Goal: Browse casually

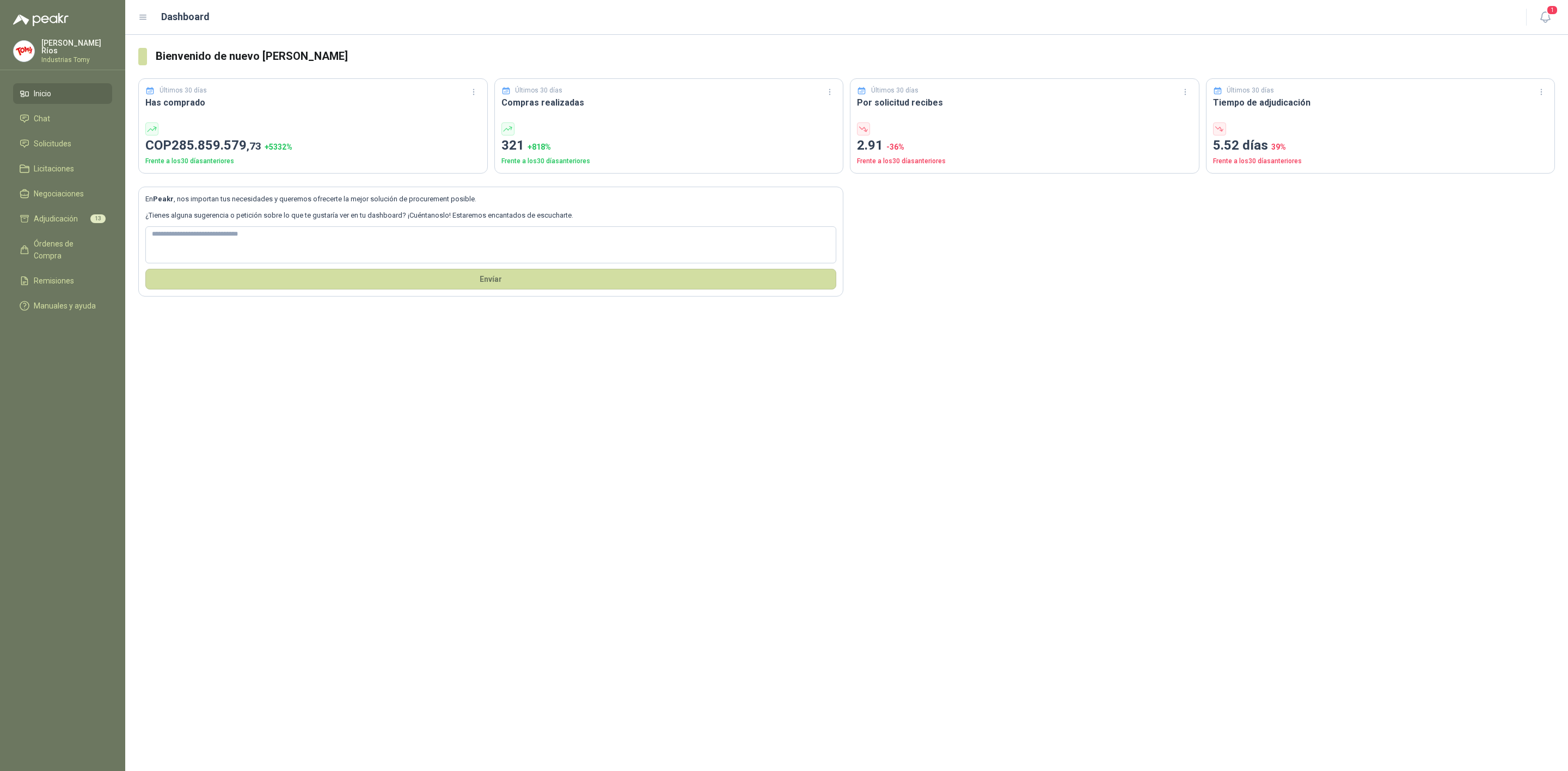
click at [688, 429] on div "Bienvenido de nuevo [PERSON_NAME] Últimos 30 días Has comprado COP 285.859.579 …" at bounding box center [846, 403] width 1443 height 736
click at [777, 461] on div "Bienvenido de nuevo [PERSON_NAME] Últimos 30 días Has comprado COP 285.859.579 …" at bounding box center [846, 403] width 1443 height 736
click at [1008, 451] on div "Bienvenido de nuevo [PERSON_NAME] Últimos 30 días Has comprado COP 285.859.579 …" at bounding box center [846, 403] width 1443 height 736
click at [941, 444] on div "Bienvenido de nuevo [PERSON_NAME] Últimos 30 días Has comprado COP 285.859.579 …" at bounding box center [846, 403] width 1443 height 736
click at [907, 444] on div "Bienvenido de nuevo [PERSON_NAME] Últimos 30 días Has comprado COP 285.859.579 …" at bounding box center [846, 403] width 1443 height 736
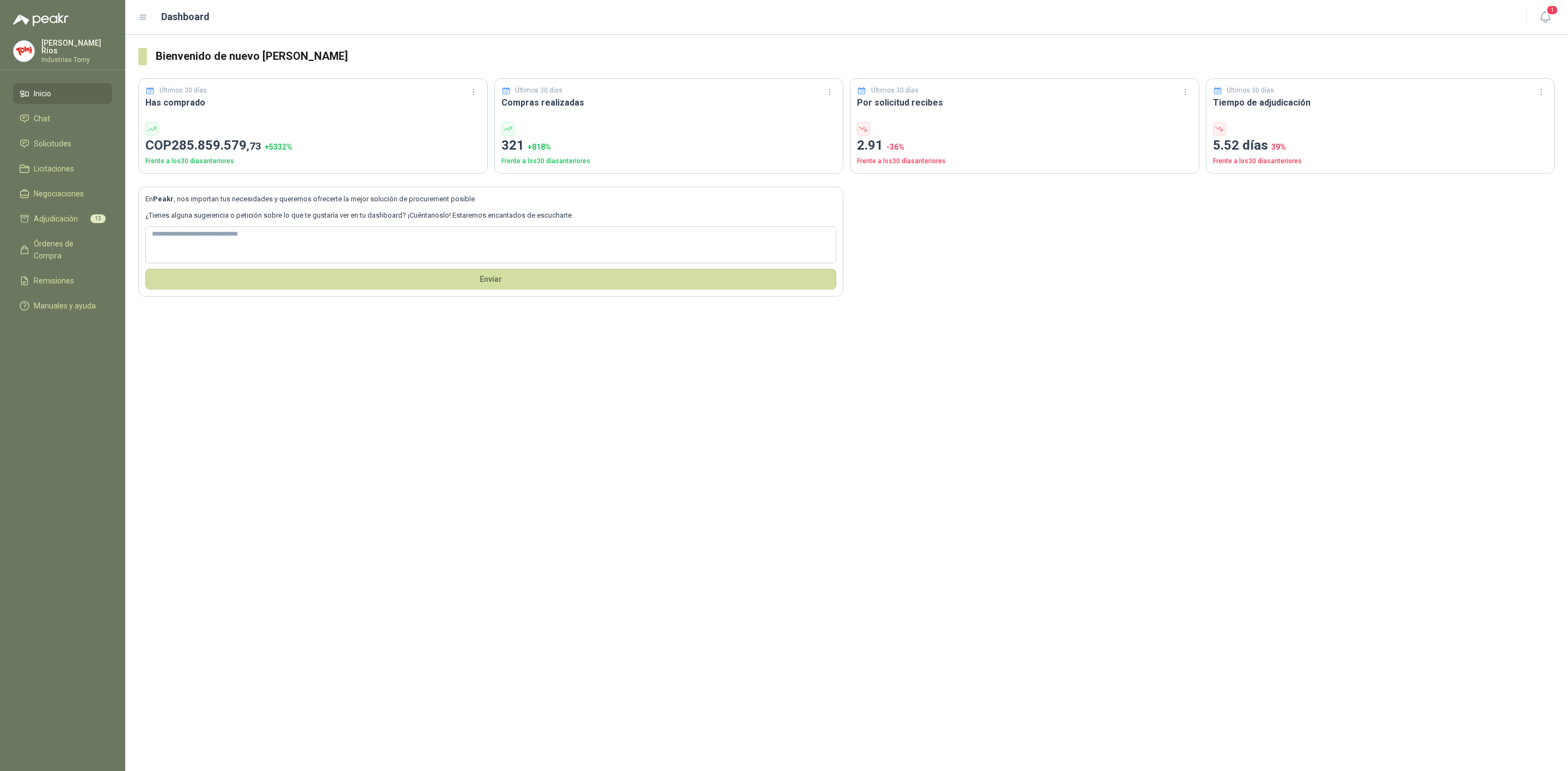
click at [658, 472] on div "Bienvenido de nuevo [PERSON_NAME] Últimos 30 días Has comprado COP 285.859.579 …" at bounding box center [846, 403] width 1443 height 736
click at [757, 431] on div "Bienvenido de nuevo [PERSON_NAME] Últimos 30 días Has comprado COP 285.859.579 …" at bounding box center [846, 403] width 1443 height 736
click at [471, 413] on div "Bienvenido de nuevo [PERSON_NAME] Últimos 30 días Has comprado COP 285.859.579 …" at bounding box center [846, 403] width 1443 height 736
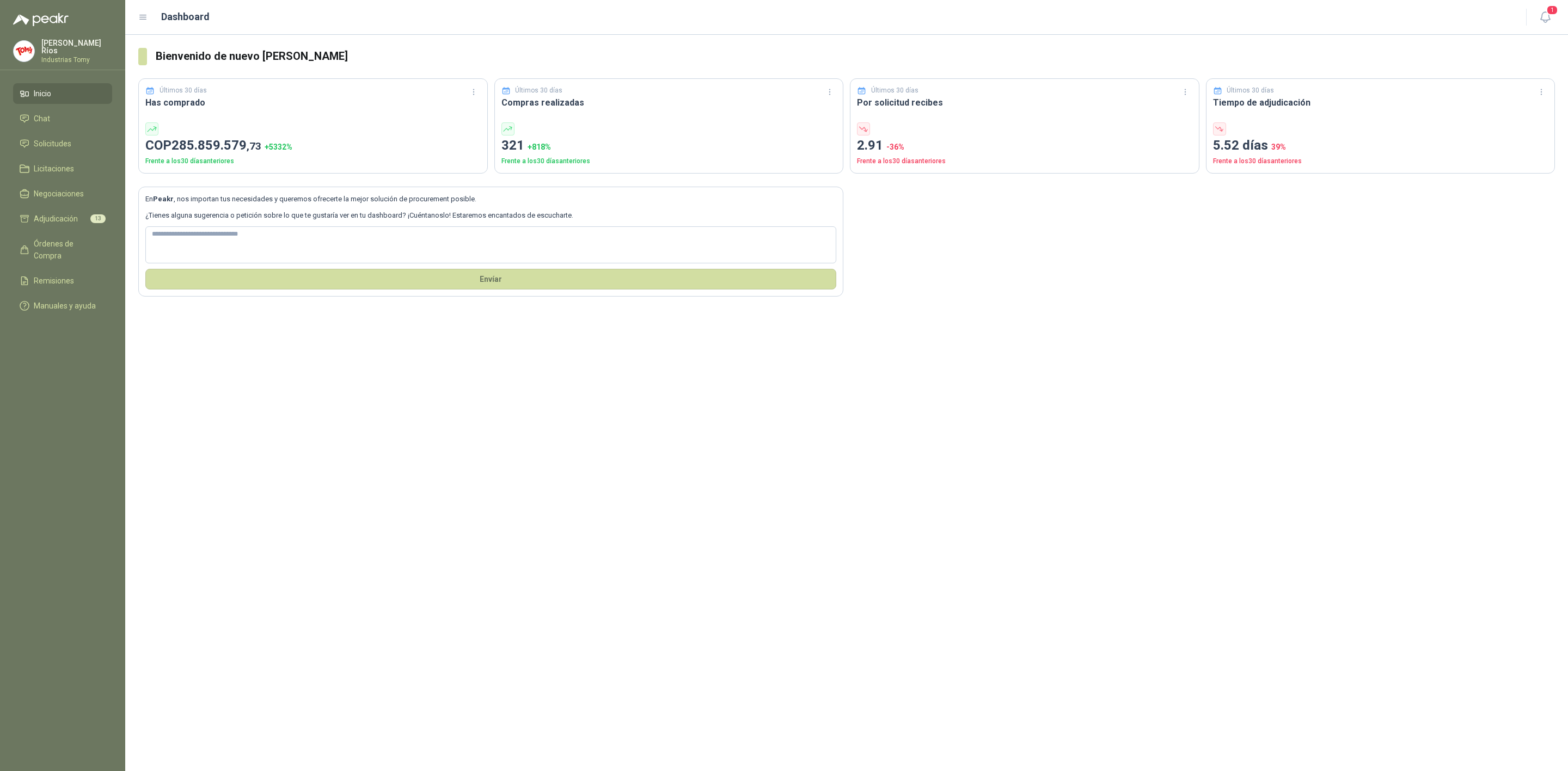
click at [446, 401] on div "Bienvenido de nuevo [PERSON_NAME] Últimos 30 días Has comprado COP 285.859.579 …" at bounding box center [846, 403] width 1443 height 736
click at [675, 492] on div "Bienvenido de nuevo [PERSON_NAME] Últimos 30 días Has comprado COP 285.859.579 …" at bounding box center [846, 403] width 1443 height 736
click at [632, 508] on div "Bienvenido de nuevo [PERSON_NAME] Últimos 30 días Has comprado COP 285.859.579 …" at bounding box center [846, 403] width 1443 height 736
click at [358, 385] on div "Bienvenido de nuevo [PERSON_NAME] Últimos 30 días Has comprado COP 285.859.579 …" at bounding box center [846, 403] width 1443 height 736
click at [370, 568] on div "Bienvenido de nuevo [PERSON_NAME] Últimos 30 días Has comprado COP 285.859.579 …" at bounding box center [846, 403] width 1443 height 736
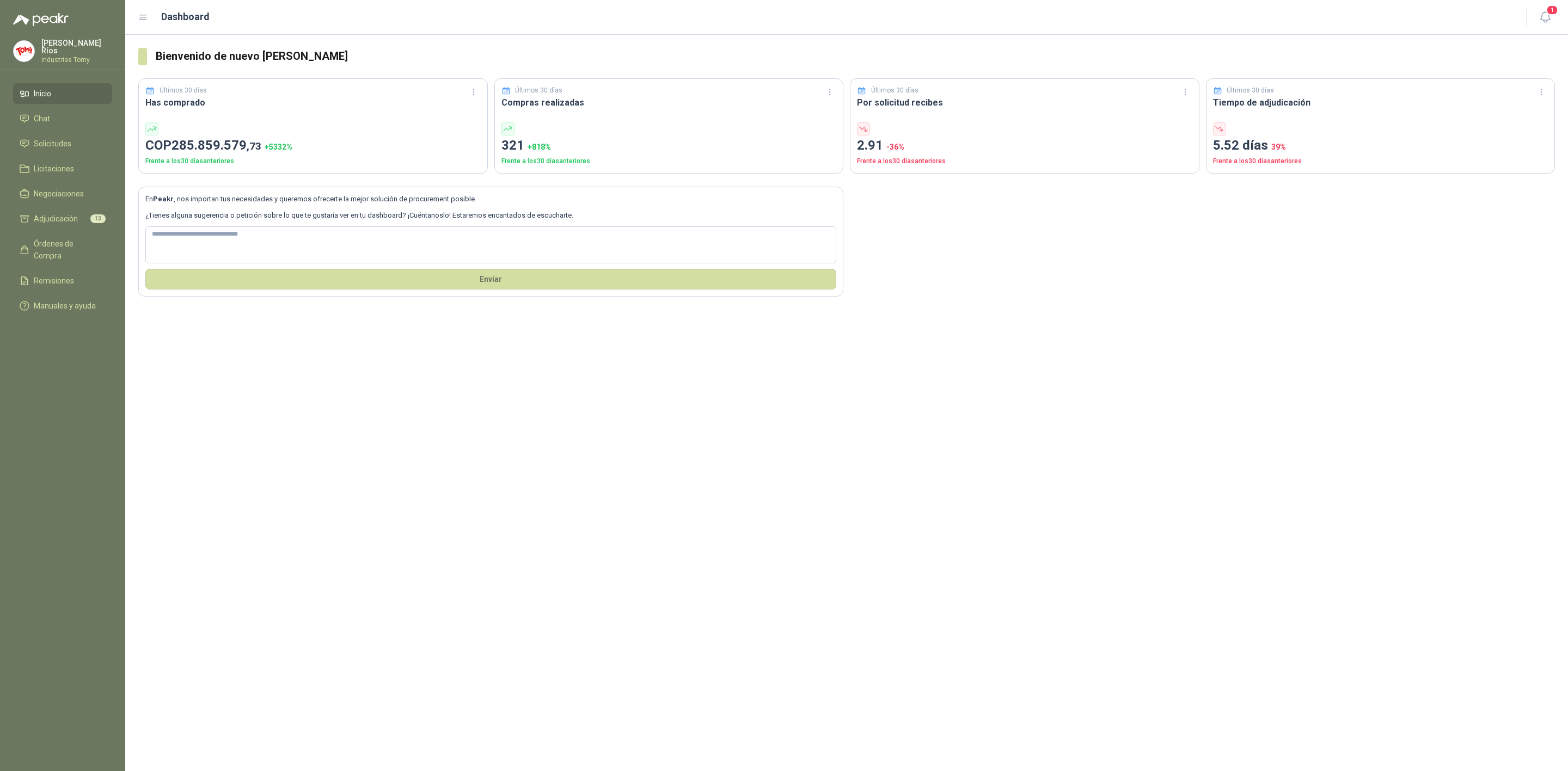
click at [825, 346] on div "Bienvenido de nuevo [PERSON_NAME] Últimos 30 días Has comprado COP 285.859.579 …" at bounding box center [846, 403] width 1443 height 736
click at [911, 285] on div "En Peakr , nos importan tus necesidades y queremos ofrecerte la mejor solución …" at bounding box center [847, 235] width 1417 height 123
